Goal: Transaction & Acquisition: Purchase product/service

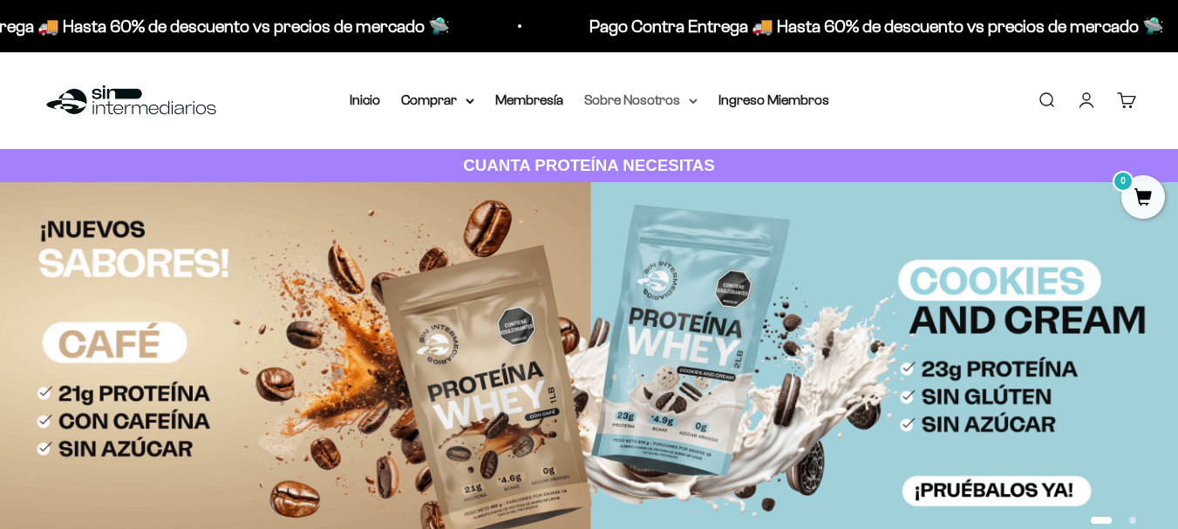
click at [654, 100] on summary "Sobre Nosotros" at bounding box center [640, 100] width 113 height 23
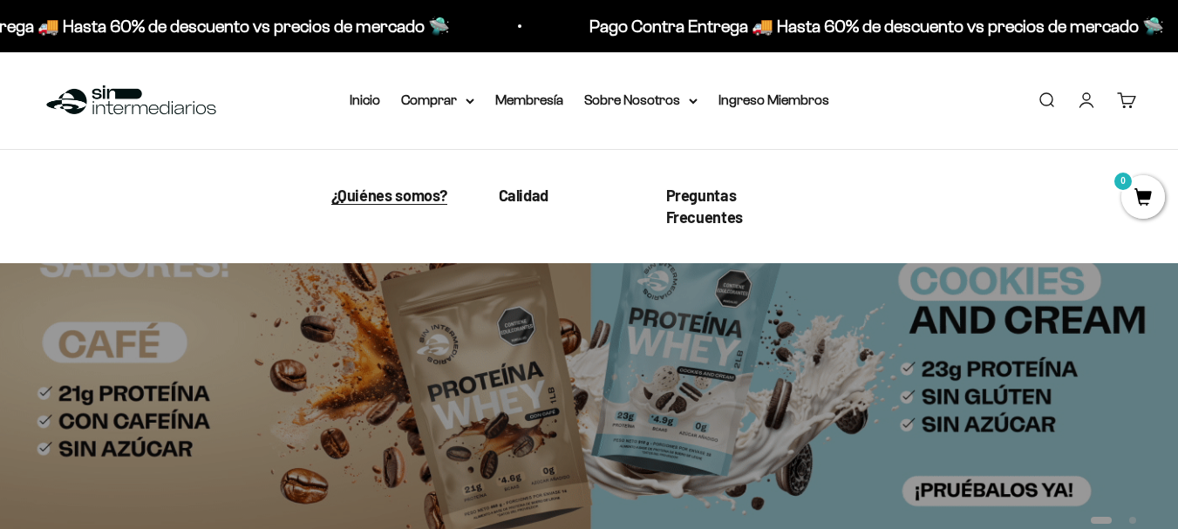
click at [404, 195] on span "¿Quiénes somos?" at bounding box center [389, 195] width 117 height 19
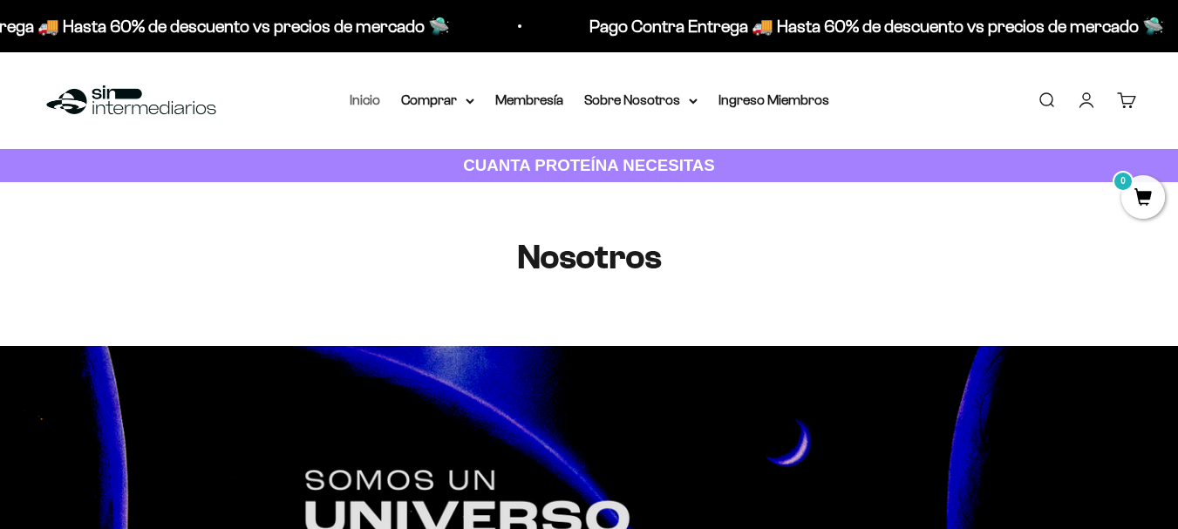
click at [369, 98] on link "Inicio" at bounding box center [365, 99] width 31 height 15
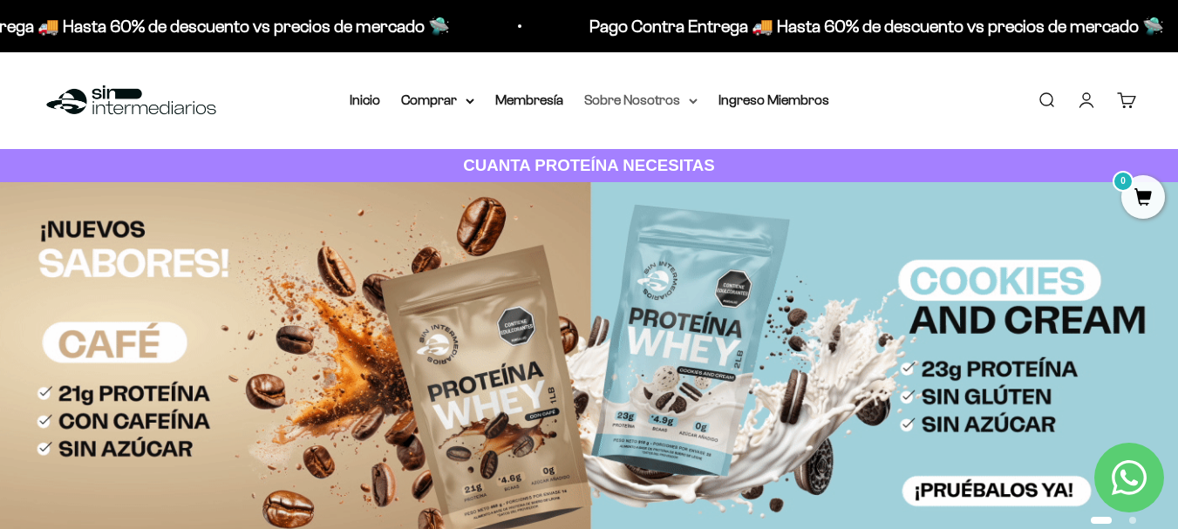
click at [609, 98] on summary "Sobre Nosotros" at bounding box center [640, 100] width 113 height 23
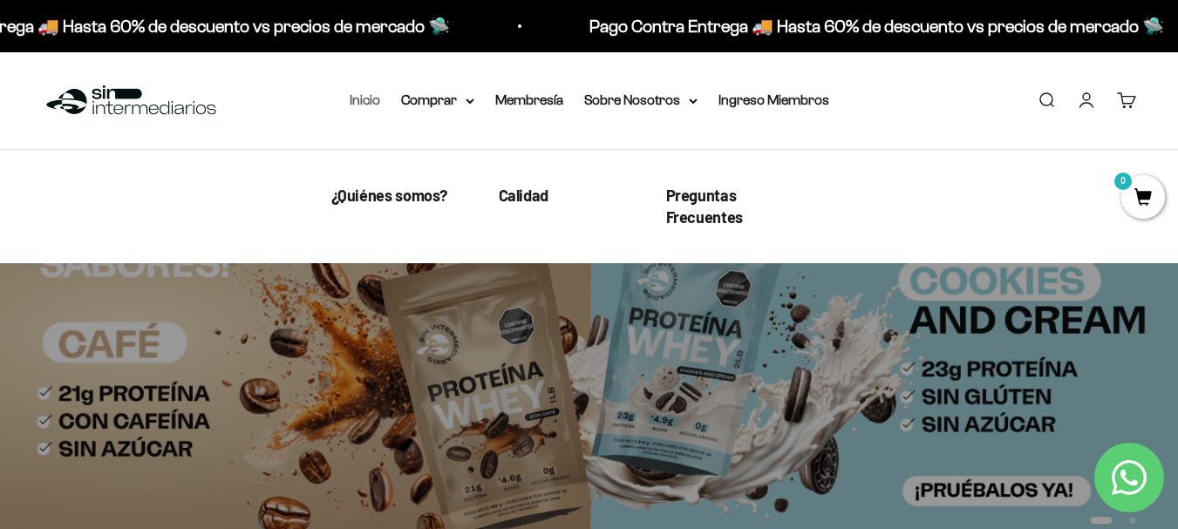
click at [373, 95] on link "Inicio" at bounding box center [365, 99] width 31 height 15
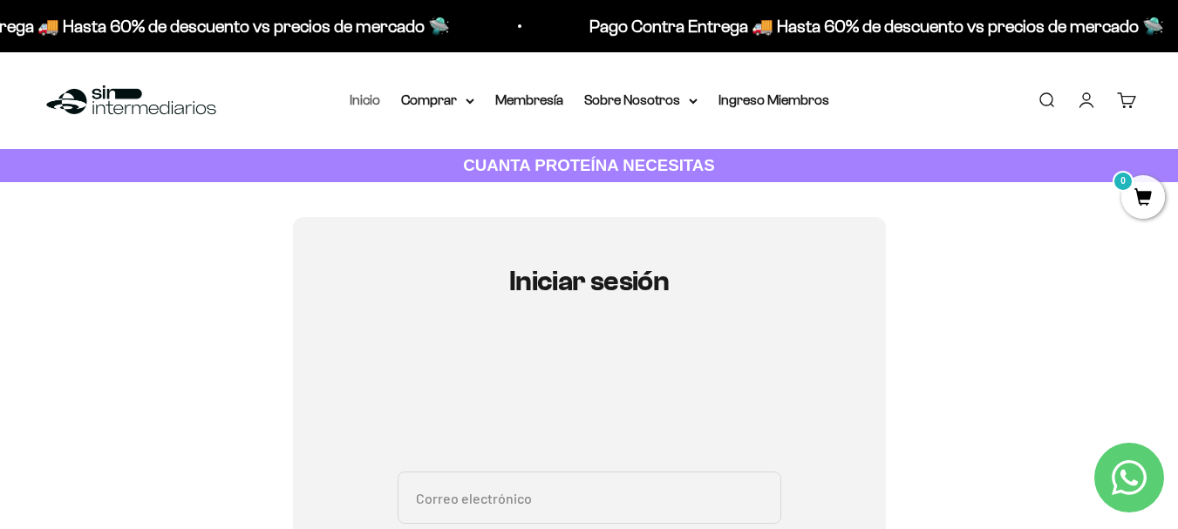
click at [366, 103] on link "Inicio" at bounding box center [365, 99] width 31 height 15
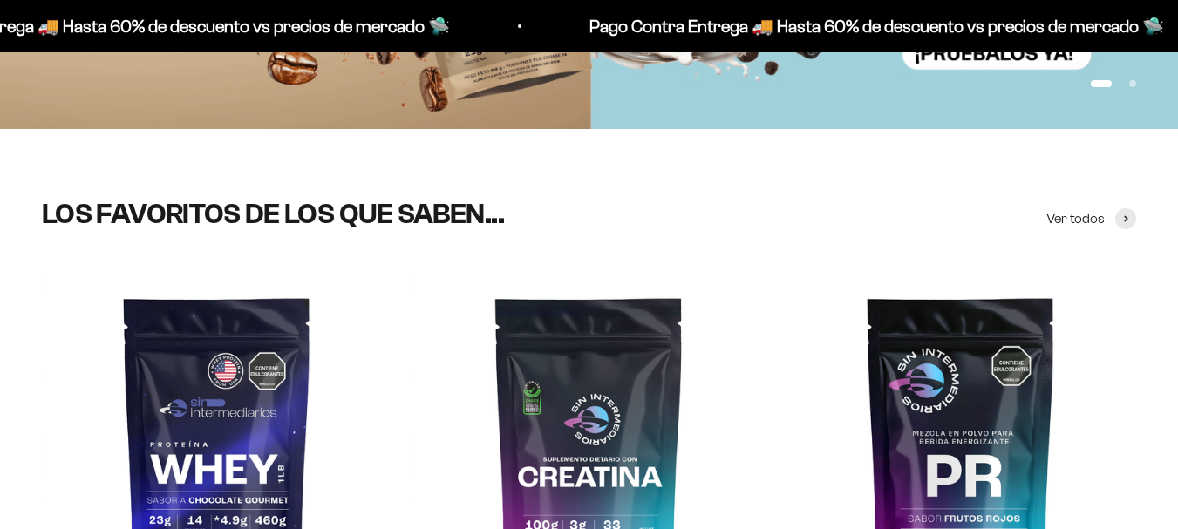
scroll to position [610, 0]
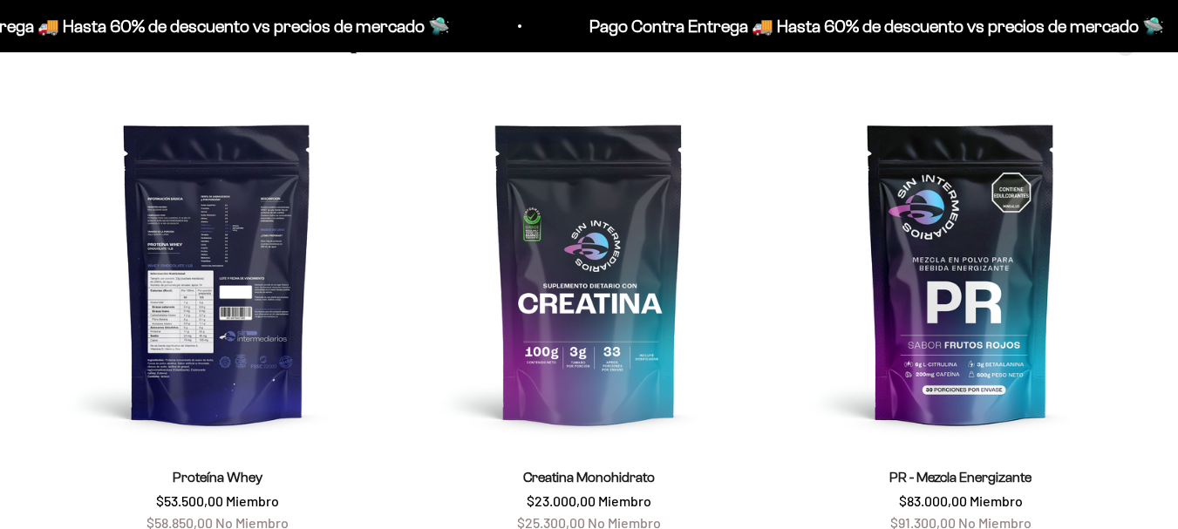
click at [236, 254] on img at bounding box center [217, 273] width 350 height 350
